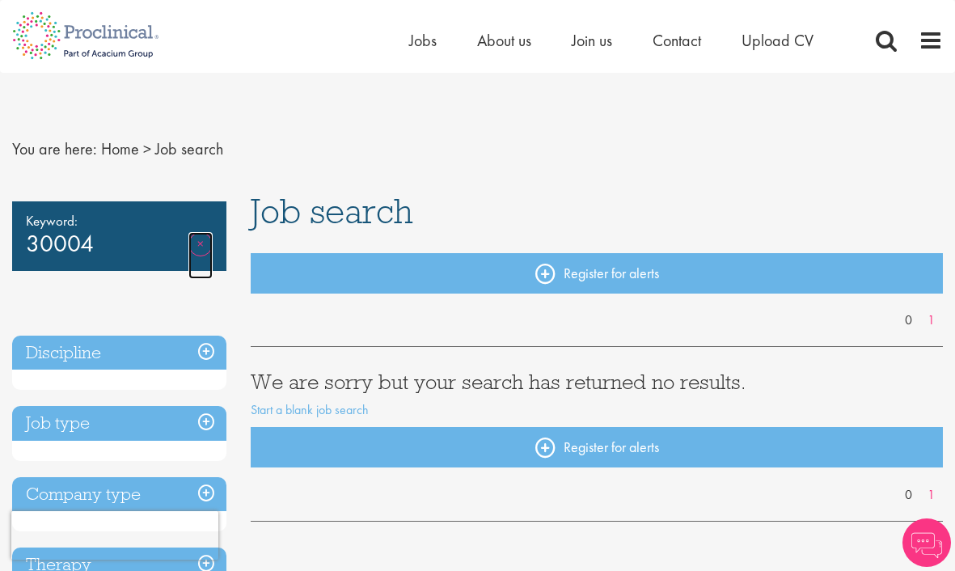
click at [192, 243] on link "Remove" at bounding box center [200, 255] width 24 height 47
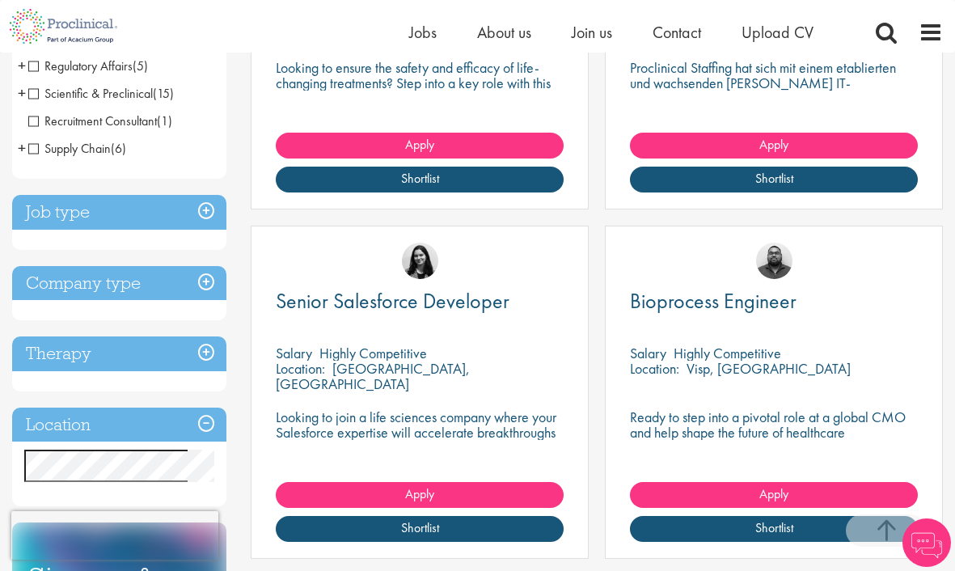
scroll to position [500, 0]
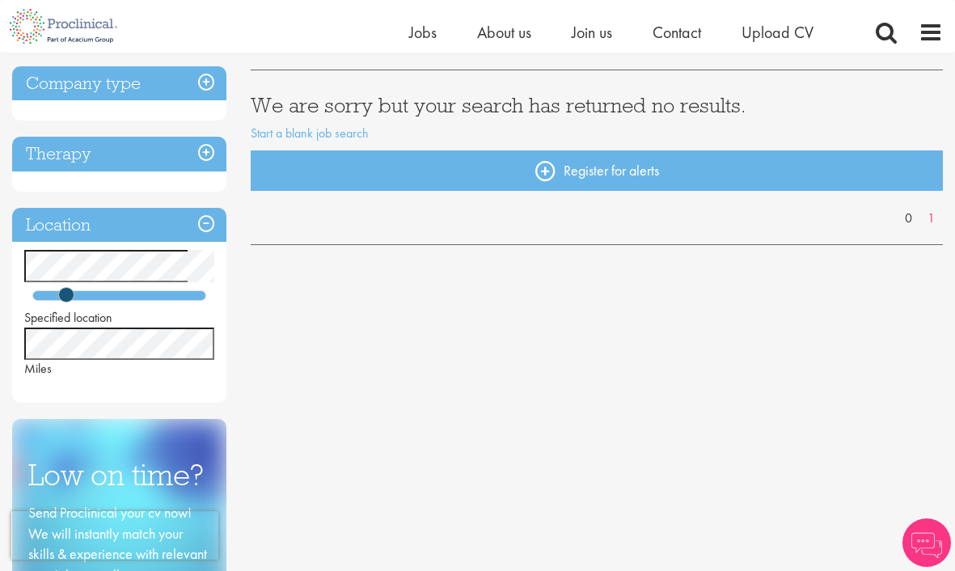
scroll to position [259, 0]
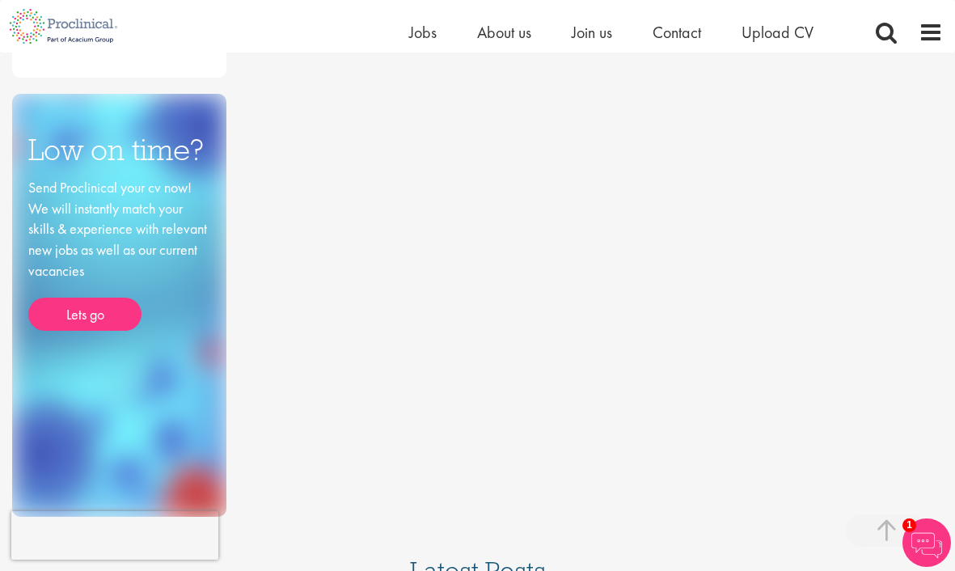
scroll to position [359, 0]
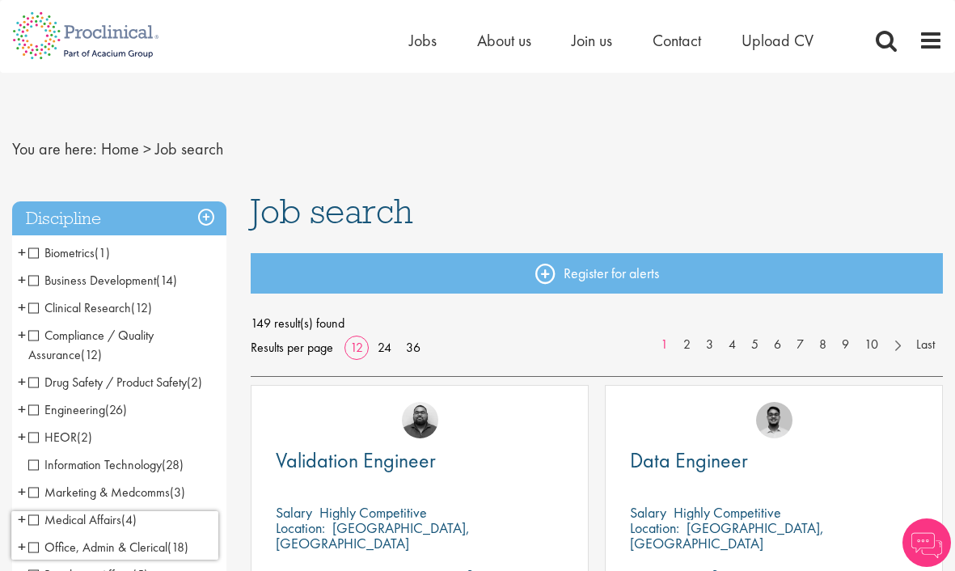
click at [34, 306] on span "Clinical Research" at bounding box center [79, 307] width 103 height 17
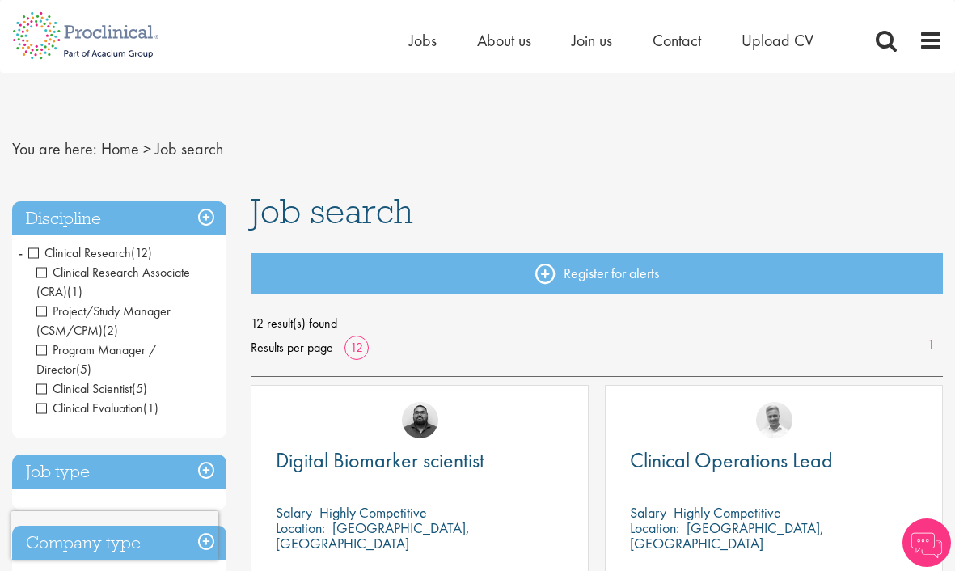
click at [211, 214] on h3 "Discipline" at bounding box center [119, 218] width 214 height 35
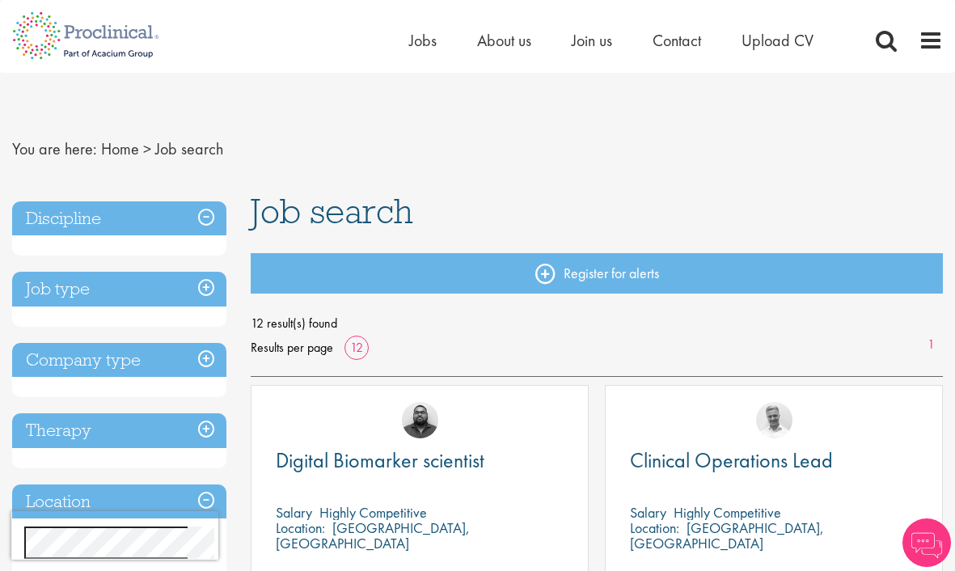
click at [204, 217] on h3 "Discipline" at bounding box center [119, 218] width 214 height 35
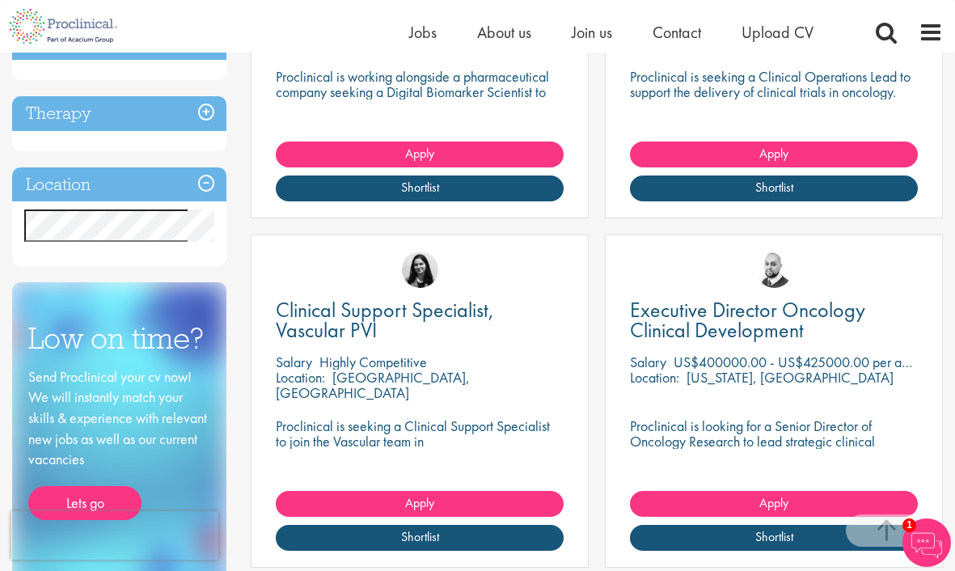
scroll to position [387, 0]
